Goal: Information Seeking & Learning: Check status

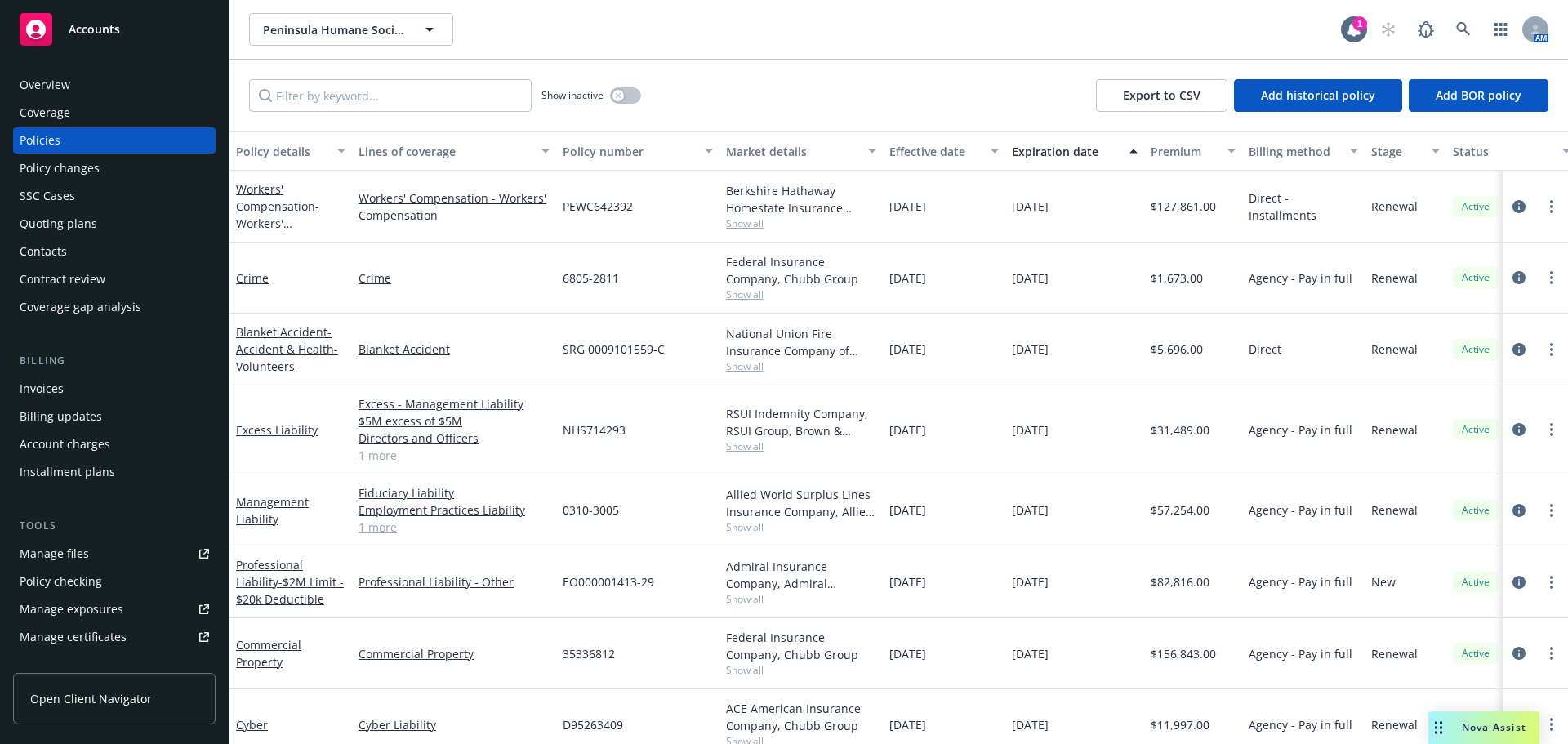
click at [944, 98] on div "Show inactive Export to CSV Add historical policy Add BOR policy" at bounding box center [899, 95] width 1339 height 72
click at [1079, 392] on div "[DATE]" at bounding box center [1074, 430] width 139 height 89
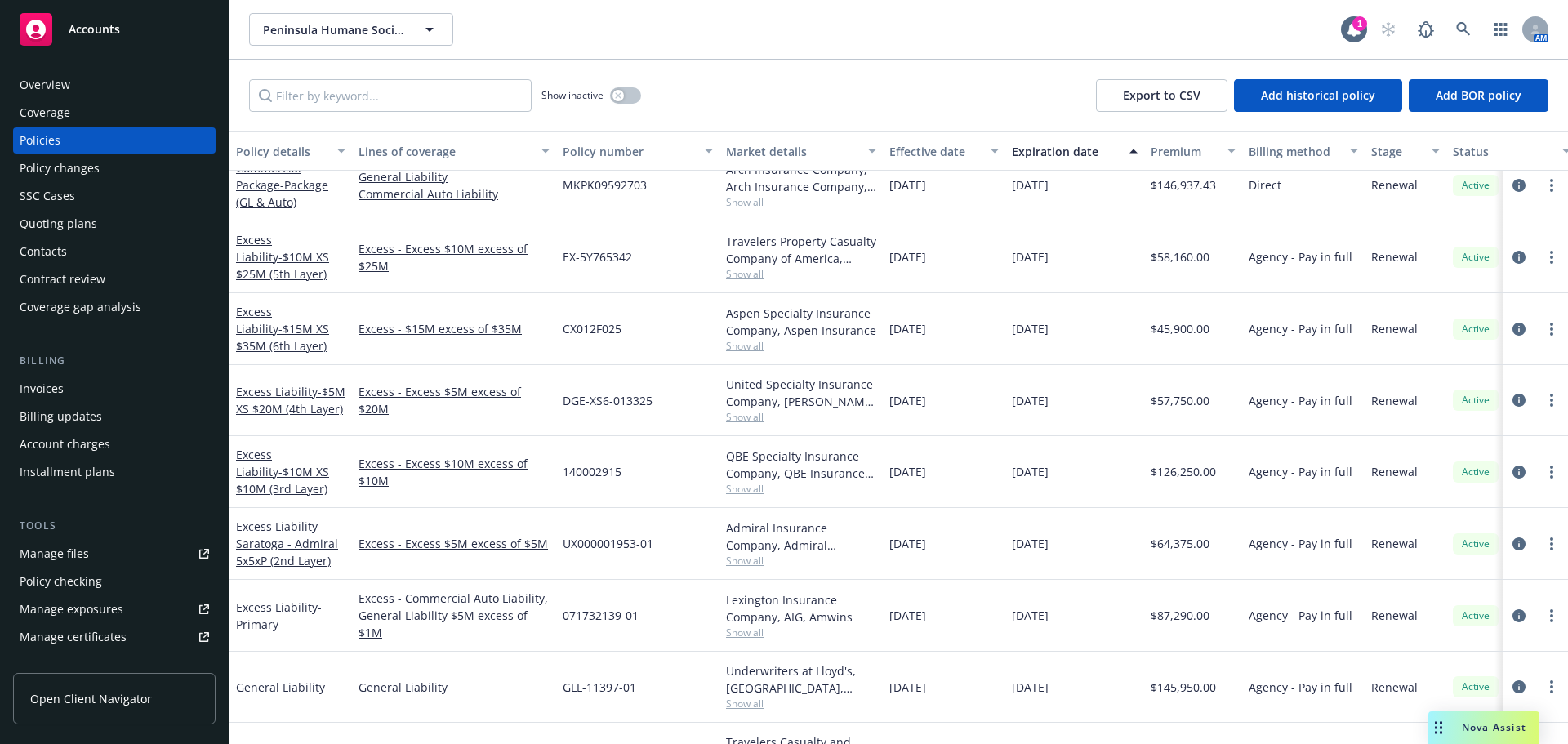
click at [1079, 392] on div "[DATE]" at bounding box center [1074, 401] width 139 height 71
click at [1079, 392] on div "Excess Liability Excess MKUM09781003 Arch Insurance Company, Arch Insurance Com…" at bounding box center [1018, 405] width 1576 height 654
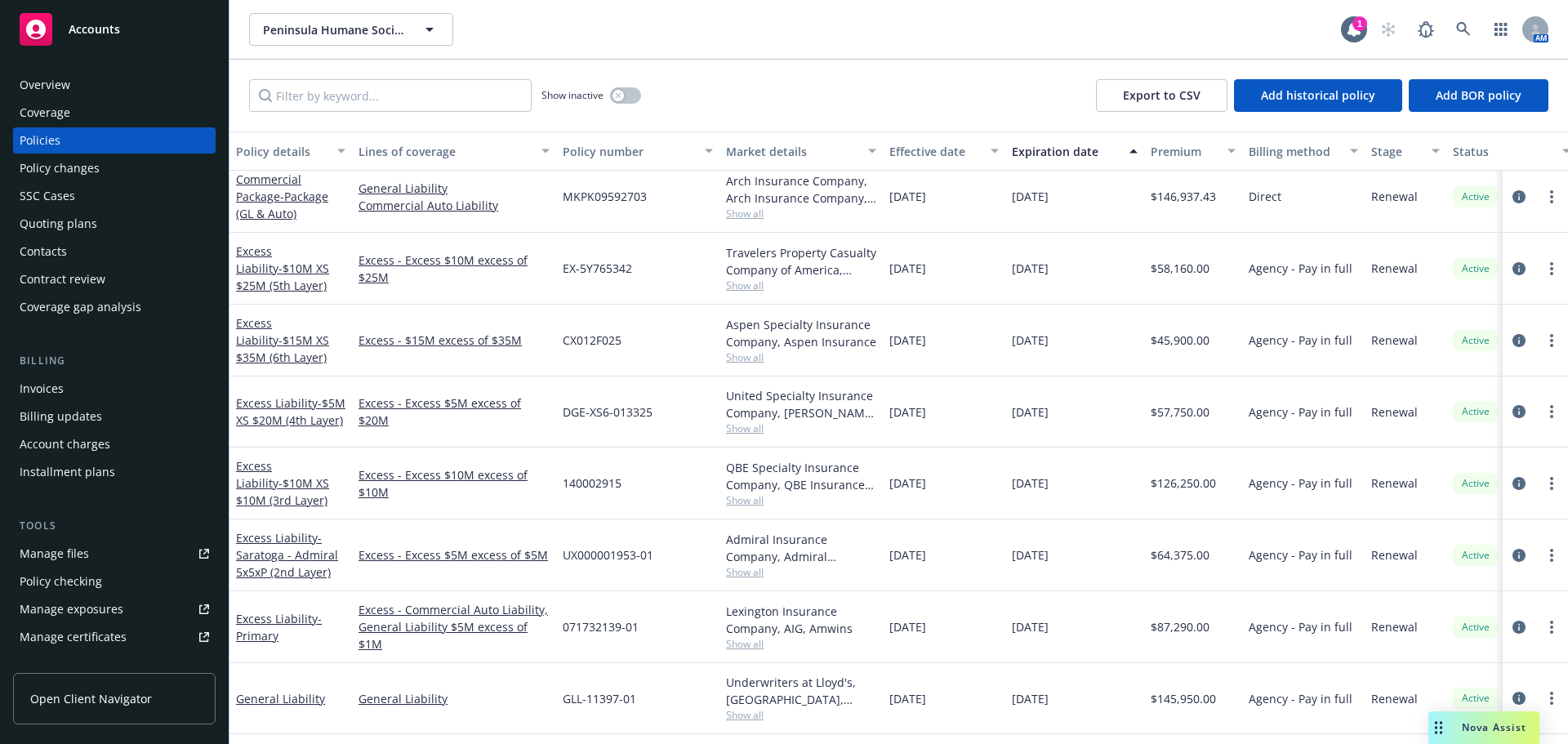
click at [1079, 90] on div "[DATE]" at bounding box center [1074, 54] width 139 height 71
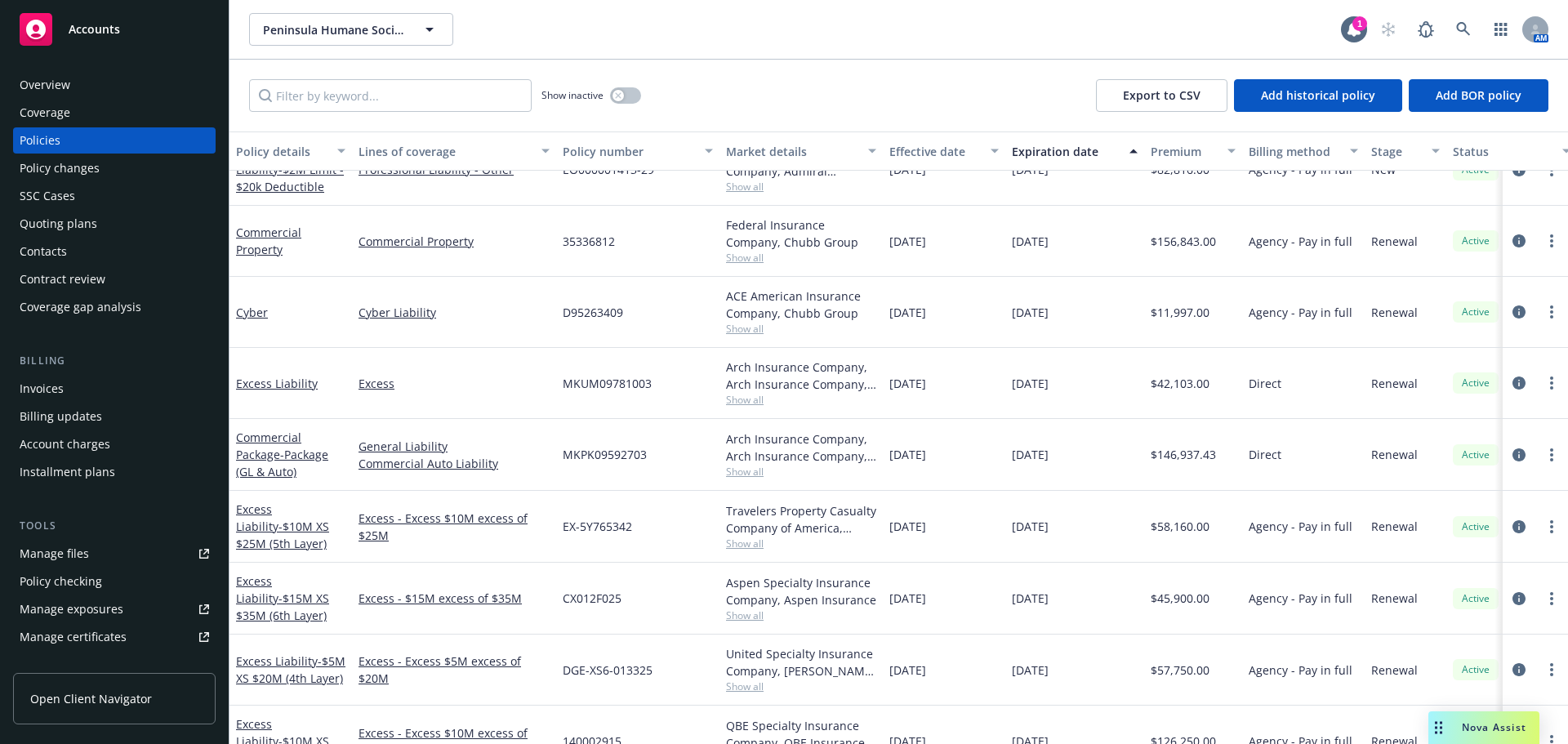
click at [991, 591] on div "[DATE]" at bounding box center [943, 598] width 122 height 72
click at [991, 419] on div "[DATE]" at bounding box center [943, 384] width 122 height 71
click at [991, 591] on div "Management Liability Fiduciary Liability Employment Practices Liability Directo…" at bounding box center [1018, 520] width 1576 height 915
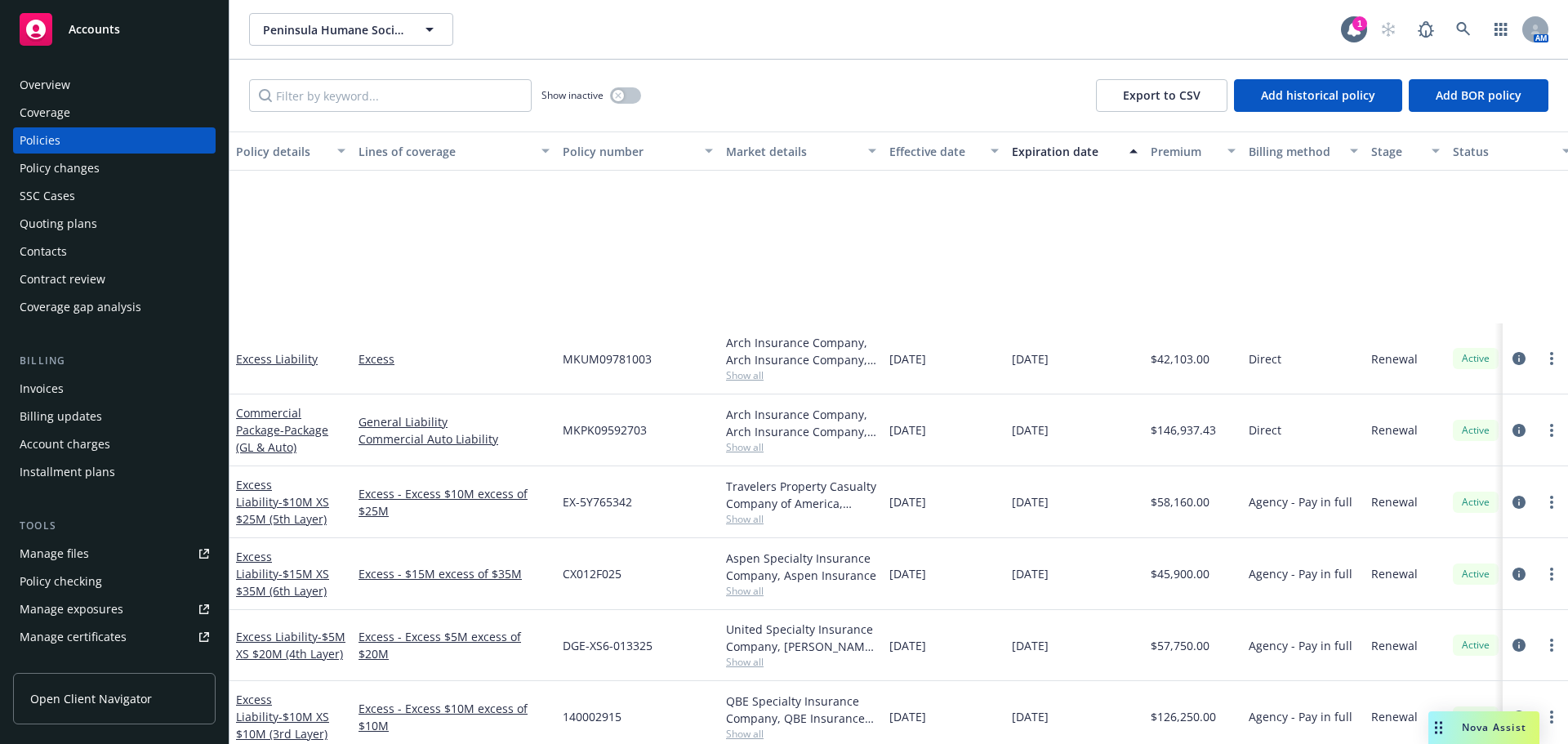
scroll to position [615, 0]
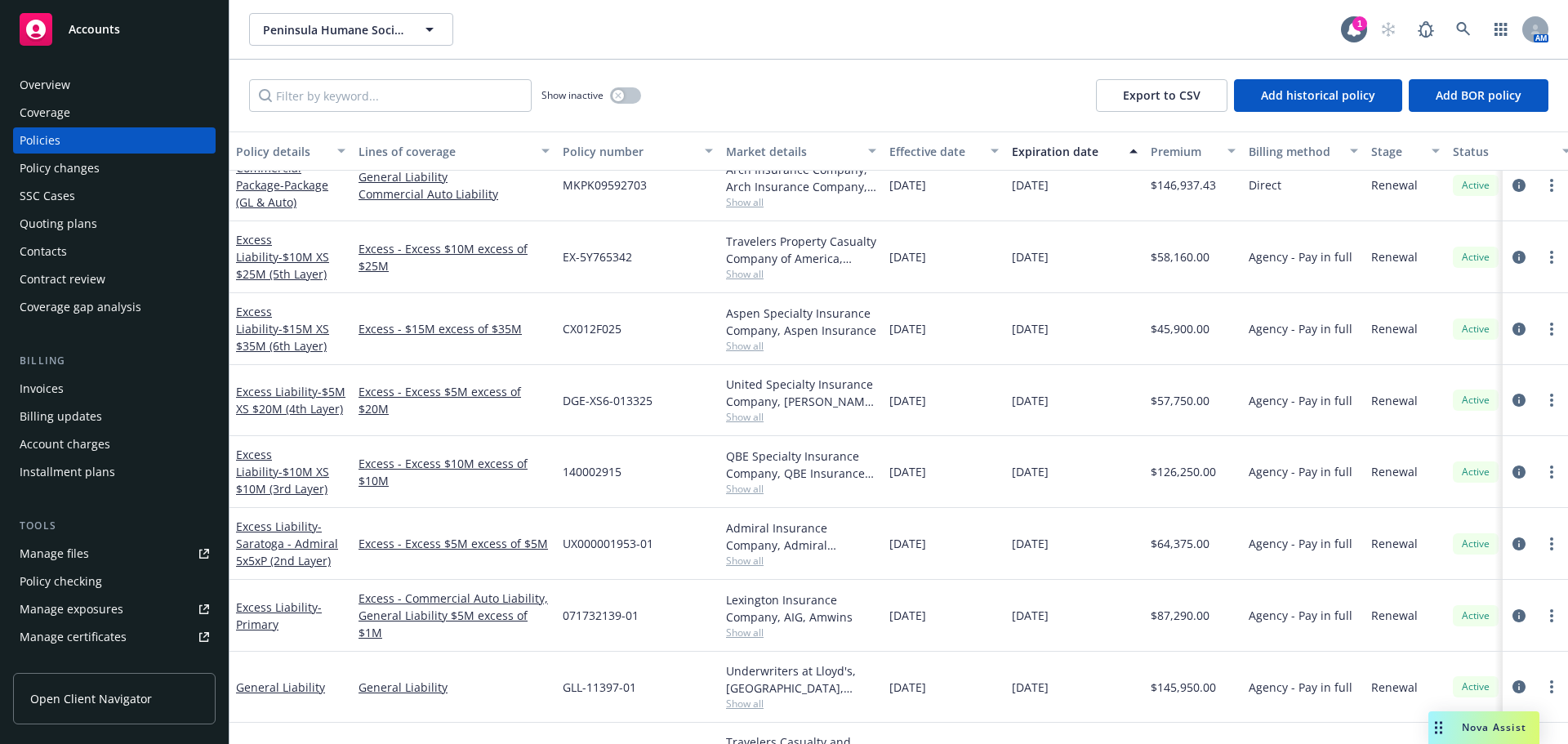
click at [991, 591] on div "[DATE]" at bounding box center [943, 616] width 122 height 72
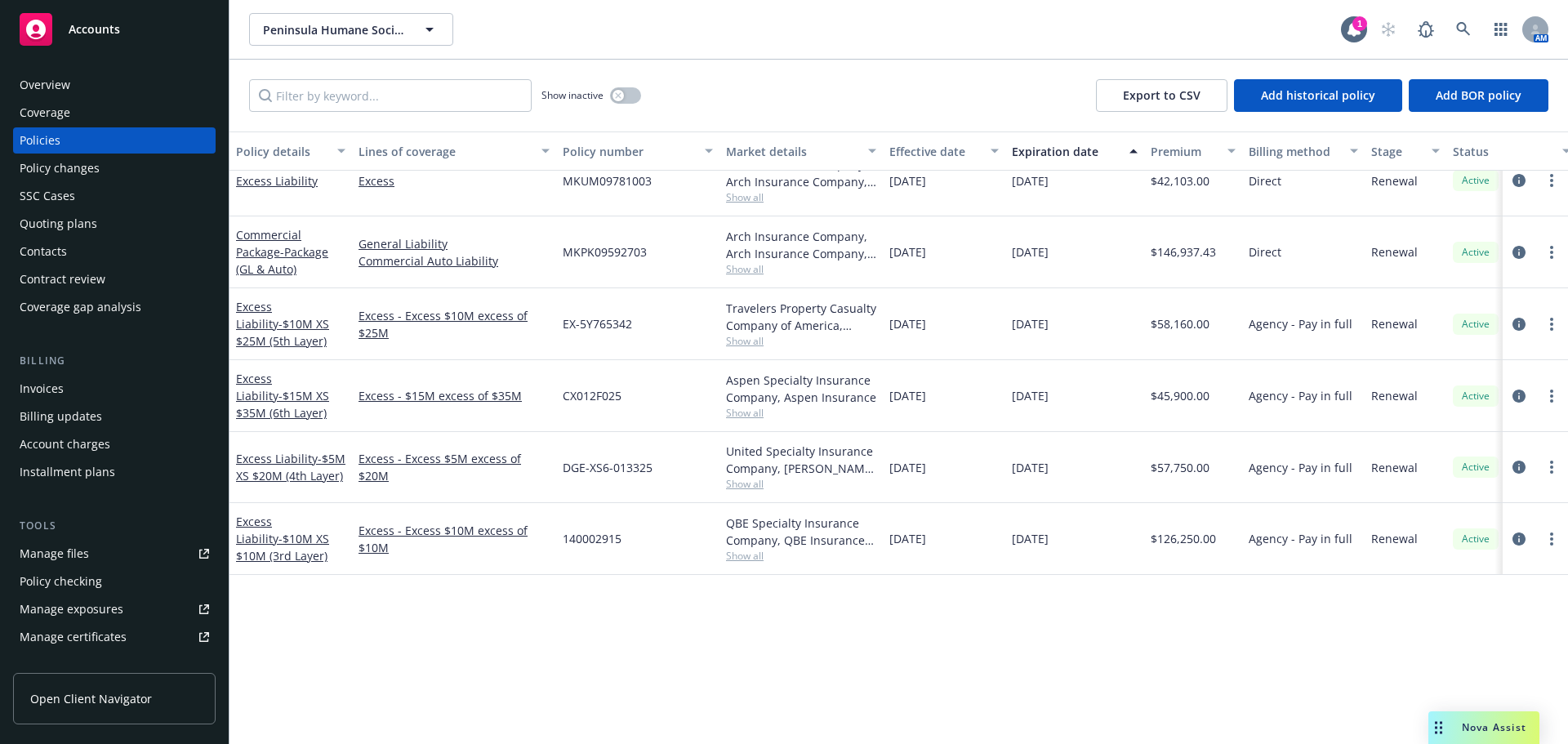
scroll to position [207, 0]
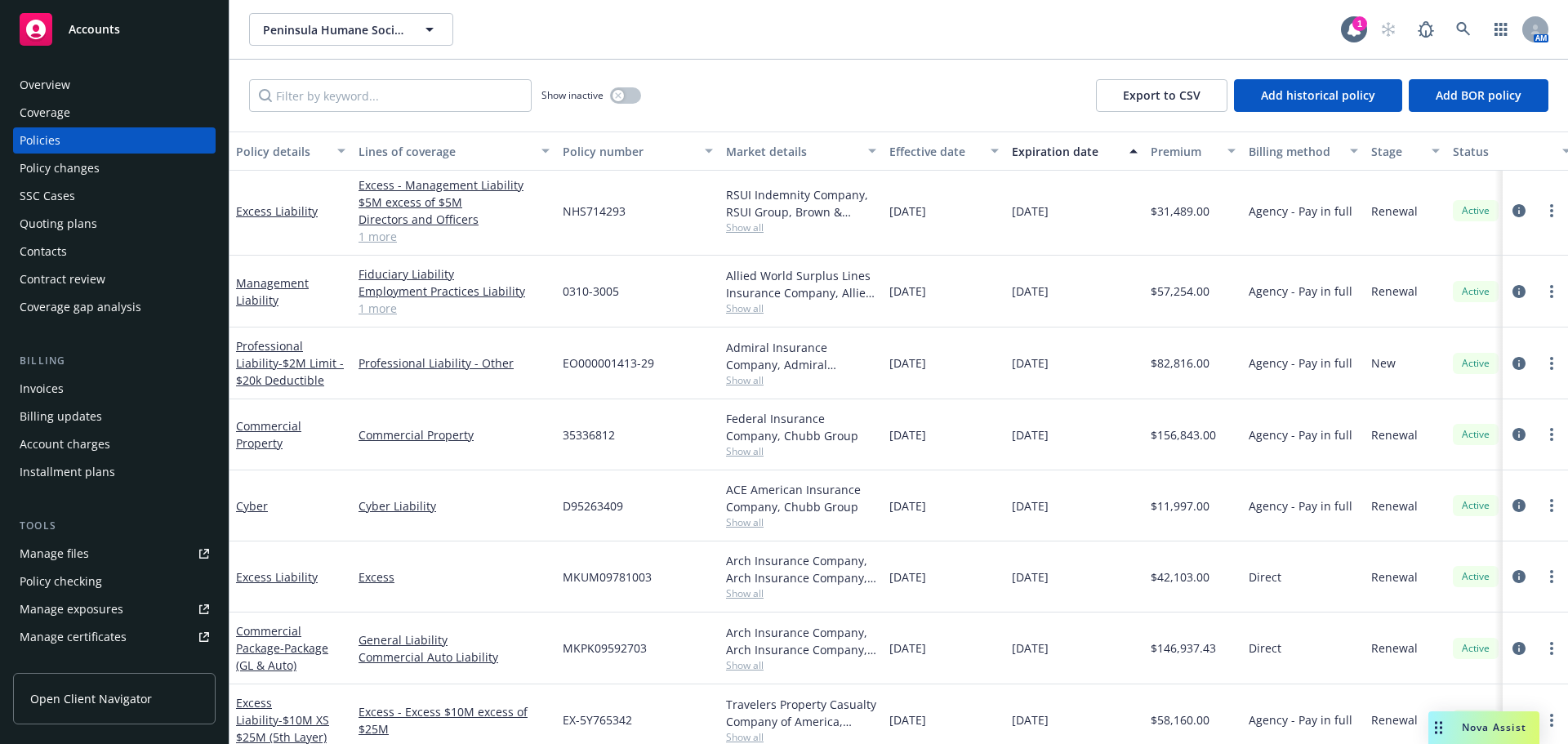
click at [1022, 649] on div "[DATE]" at bounding box center [1074, 648] width 139 height 72
drag, startPoint x: 1012, startPoint y: 661, endPoint x: 1065, endPoint y: 648, distance: 54.6
click at [1050, 655] on div "[DATE]" at bounding box center [1074, 648] width 139 height 72
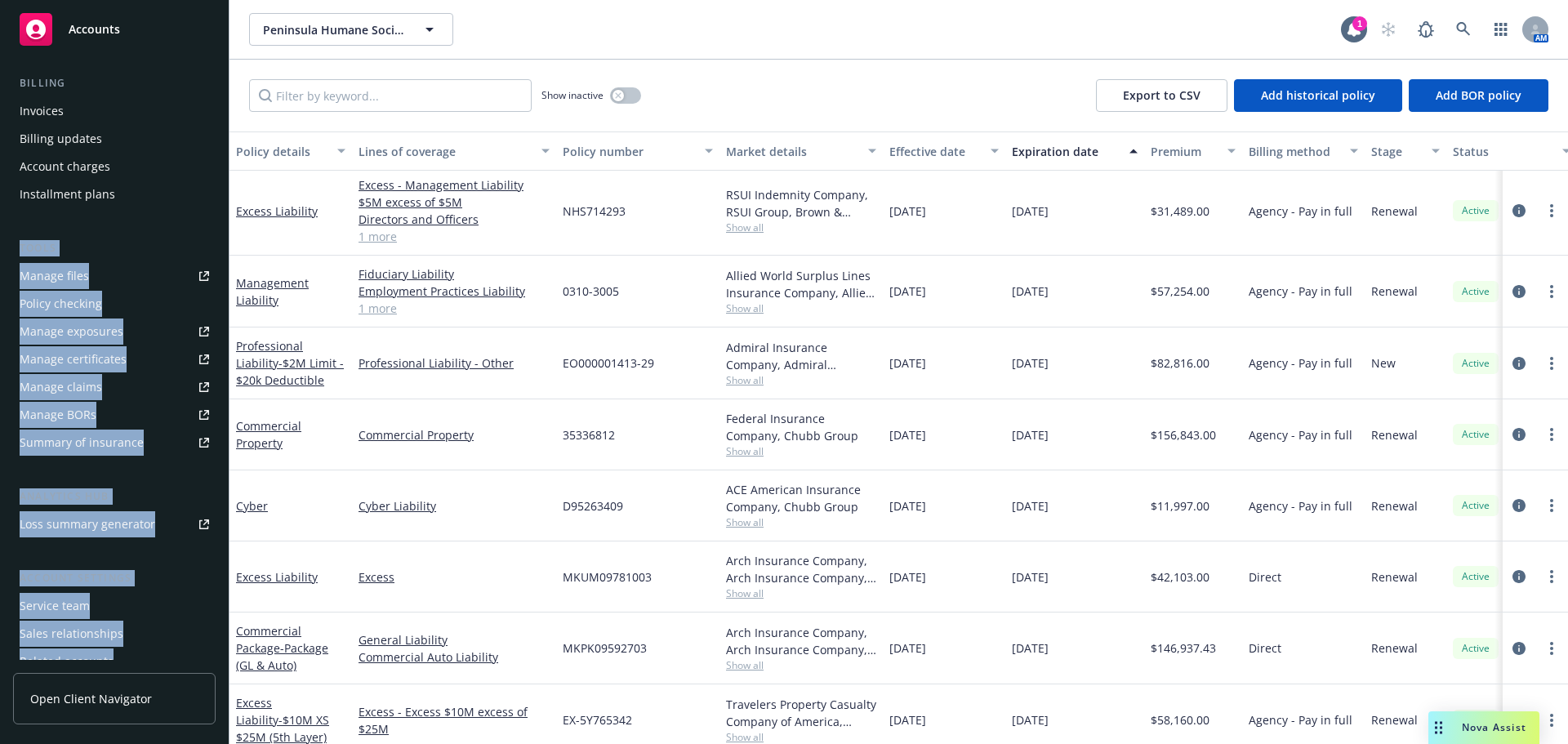
scroll to position [348, 0]
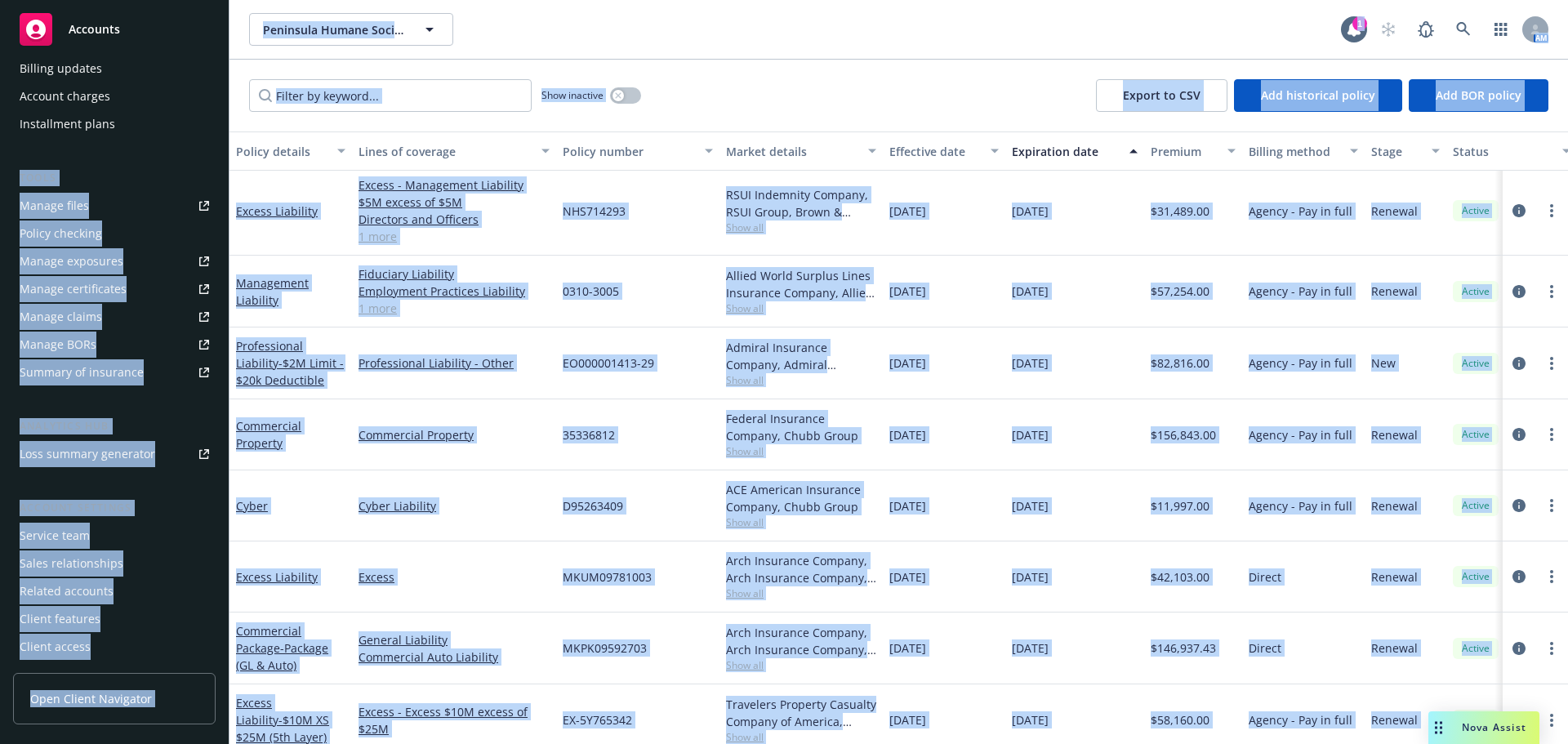
drag, startPoint x: 0, startPoint y: 783, endPoint x: 846, endPoint y: 783, distance: 846.0
click at [846, 743] on html "Accounts Overview Coverage Policies Policy changes SSC Cases Quoting plans Cont…" at bounding box center [784, 372] width 1568 height 744
click at [654, 283] on div "0310-3005" at bounding box center [638, 291] width 164 height 72
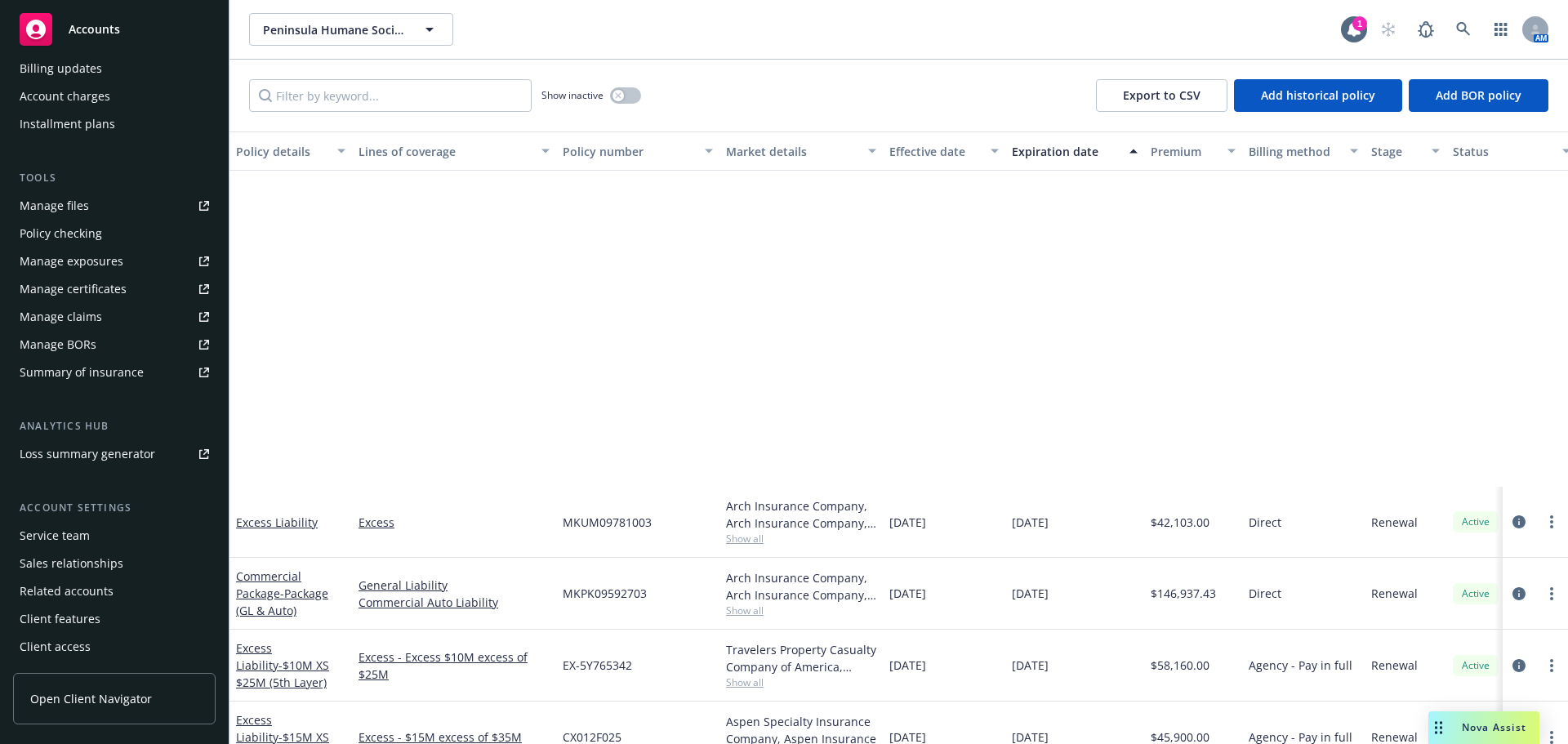
scroll to position [615, 0]
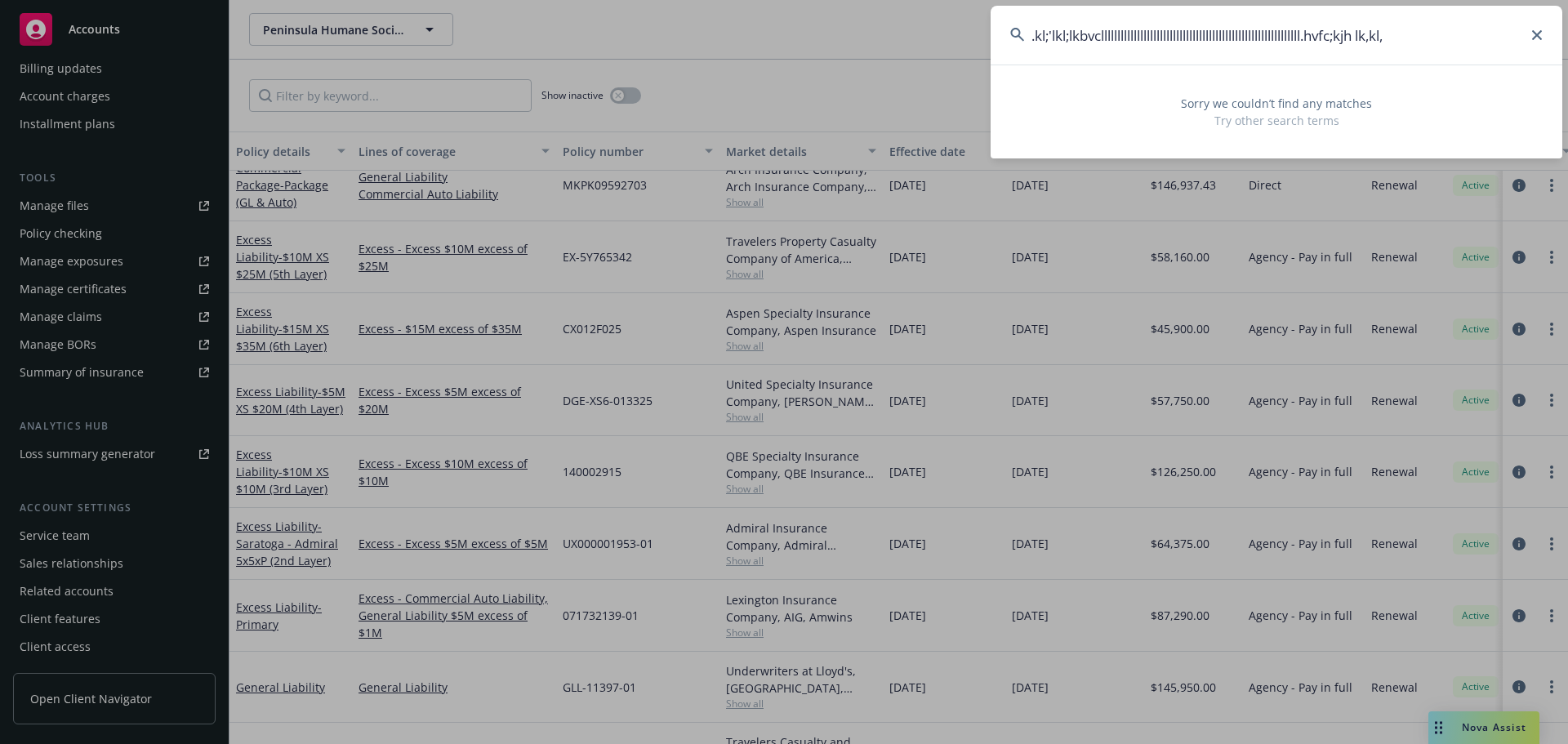
type input ".kl;'lkl;lkbvclllllllllllllllllllllllllllllllllllllllllllllllllllllllllllll.hvf…"
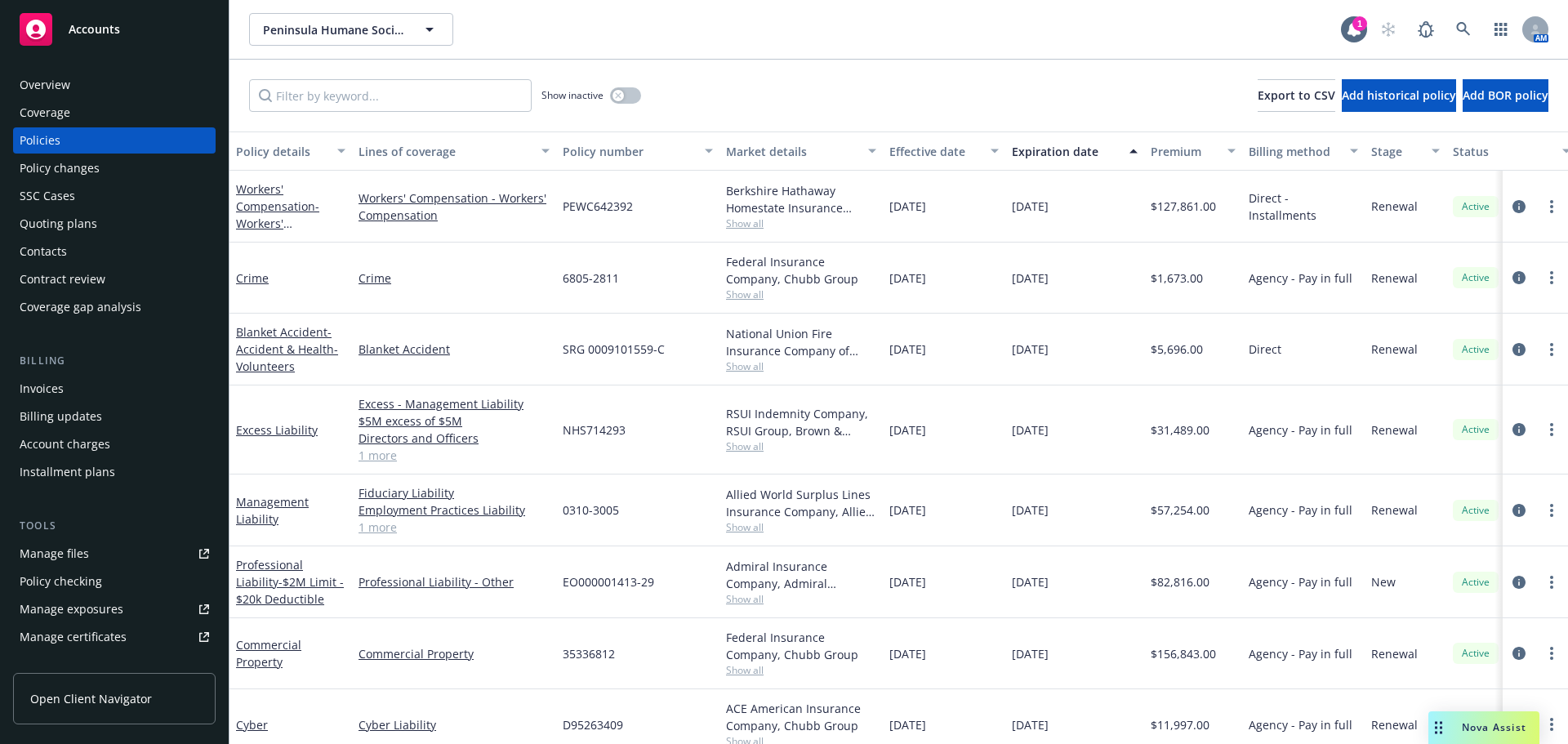
click at [0, 224] on div "Overview Coverage Policies Policy changes SSC Cases Quoting plans Contacts Cont…" at bounding box center [114, 398] width 228 height 692
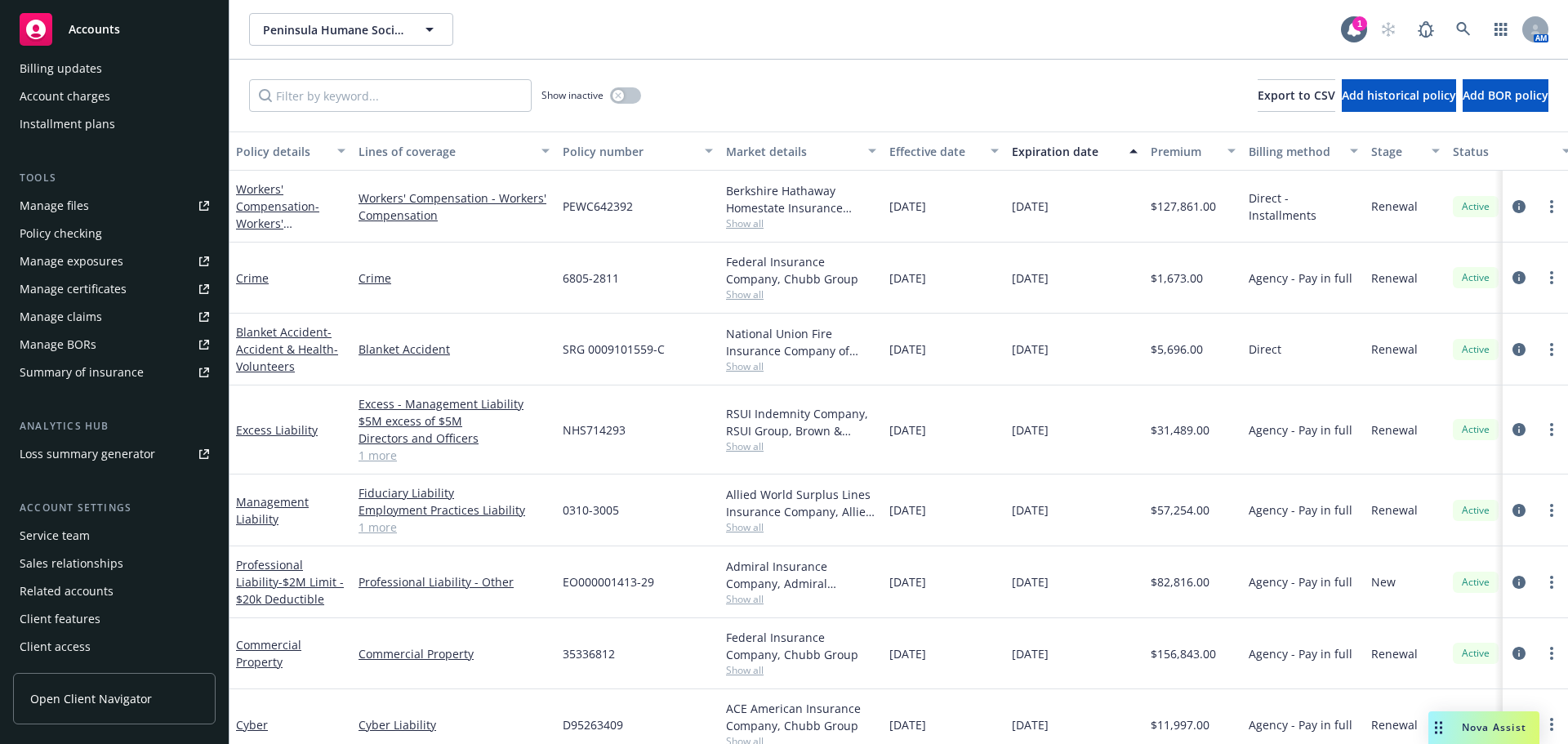
click at [0, 224] on div "Overview Coverage Policies Policy changes SSC Cases Quoting plans Contacts Cont…" at bounding box center [114, 398] width 228 height 692
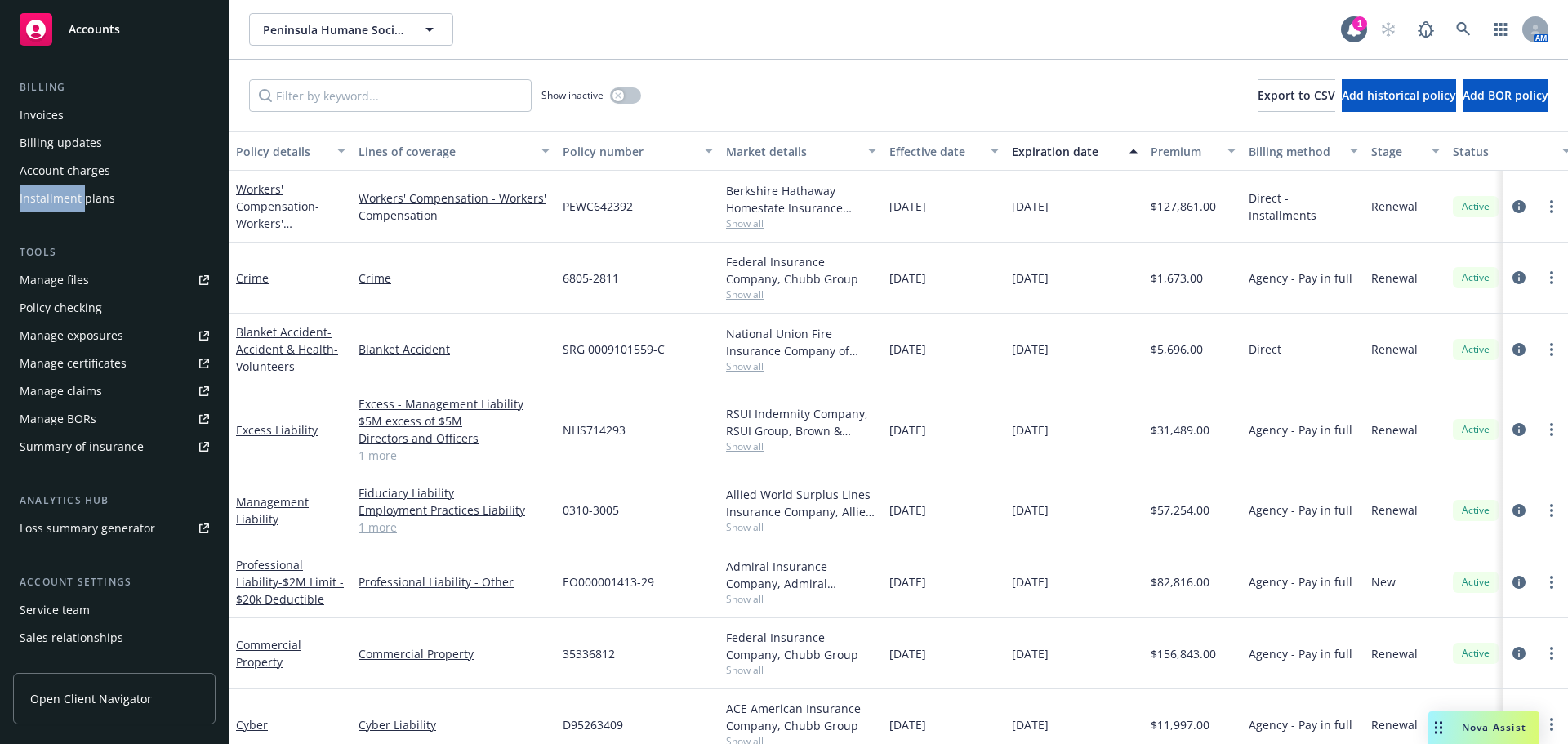
scroll to position [348, 0]
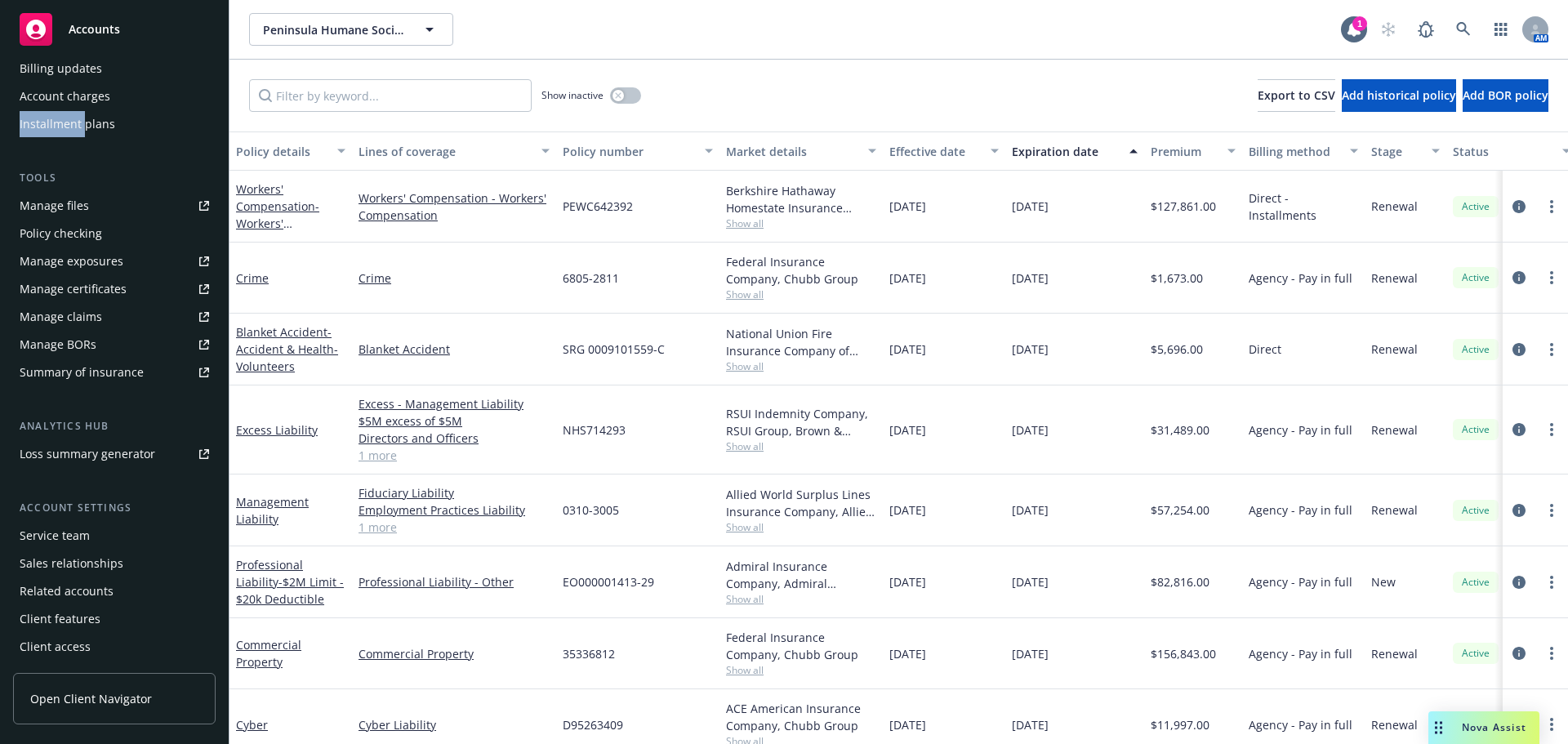
click at [0, 224] on div "Overview Coverage Policies Policy changes SSC Cases Quoting plans Contacts Cont…" at bounding box center [114, 398] width 228 height 692
drag, startPoint x: 0, startPoint y: 224, endPoint x: 0, endPoint y: 94, distance: 130.0
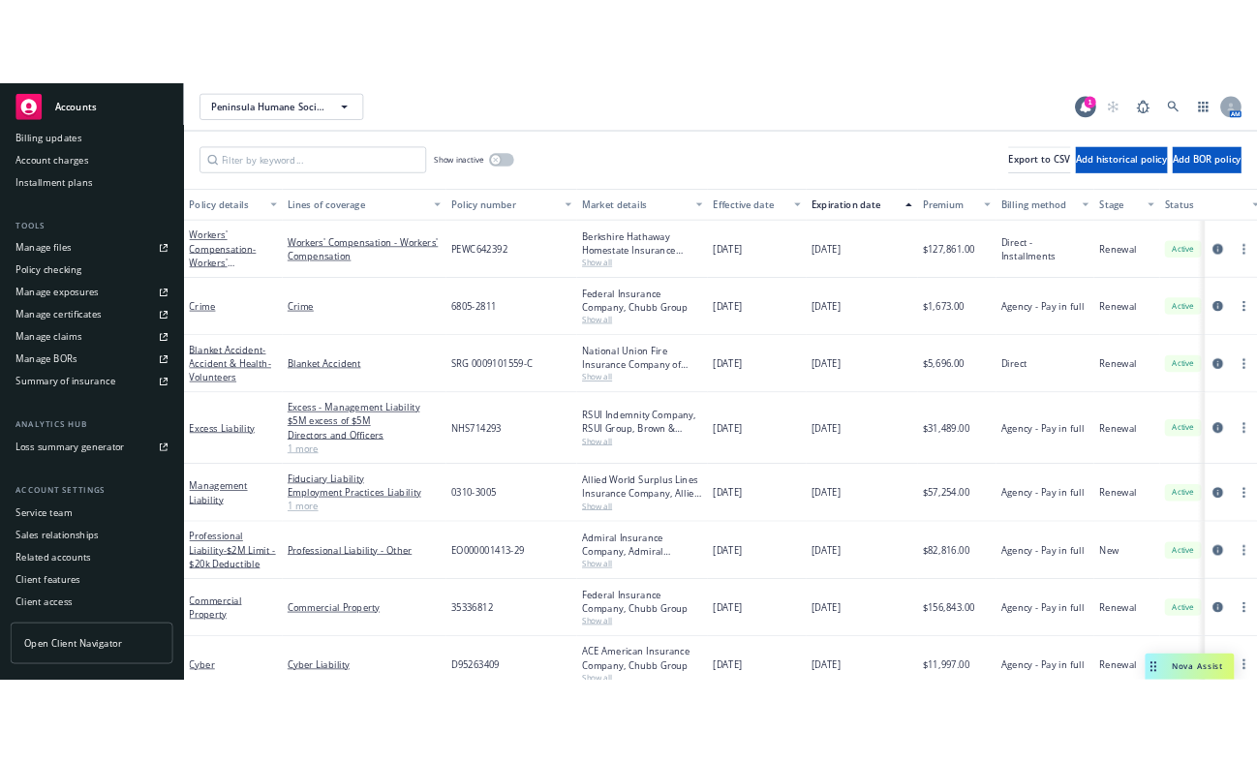
scroll to position [0, 0]
